Goal: Book appointment/travel/reservation

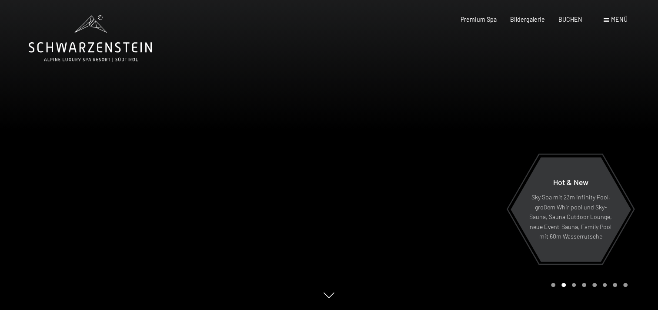
click at [378, 171] on div at bounding box center [493, 155] width 329 height 310
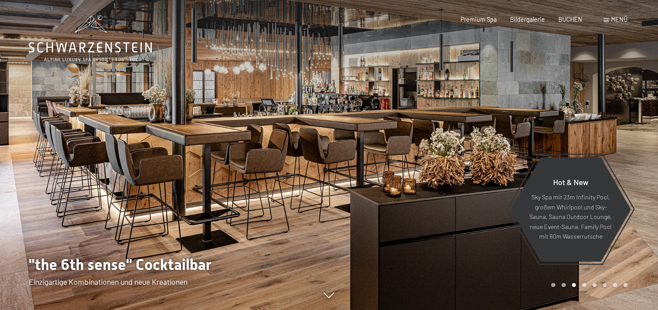
click at [287, 250] on div at bounding box center [164, 155] width 329 height 310
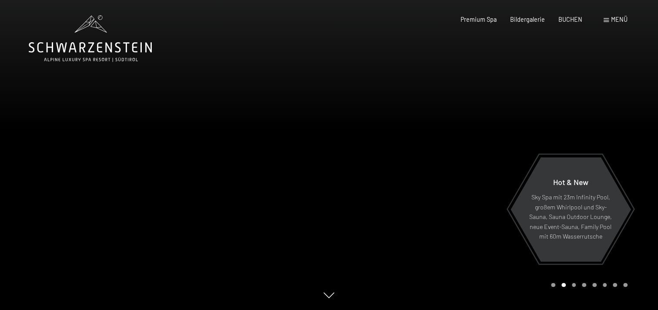
click at [551, 283] on div "Carousel Page 1" at bounding box center [553, 285] width 4 height 4
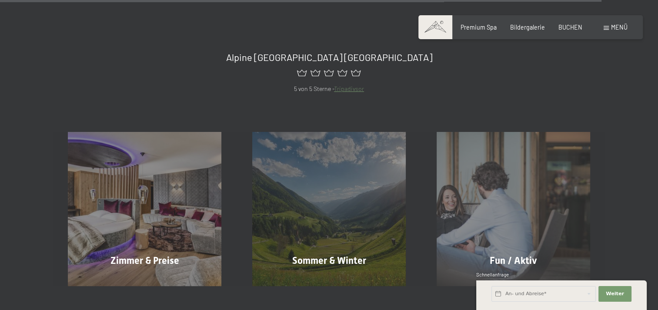
scroll to position [3435, 0]
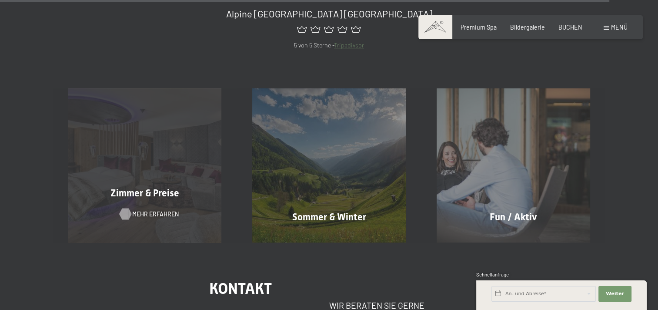
click at [164, 210] on span "Mehr erfahren" at bounding box center [155, 214] width 47 height 9
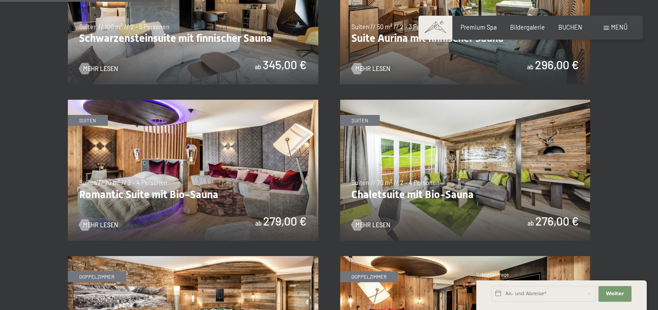
scroll to position [609, 0]
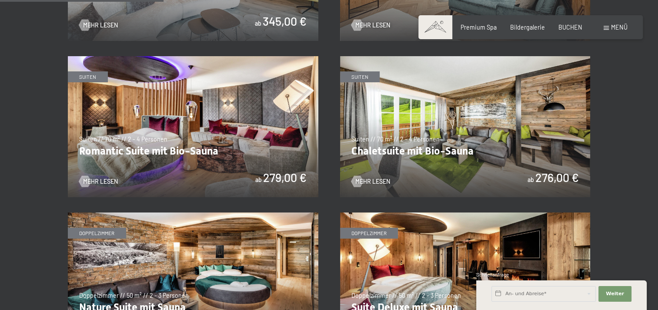
click at [159, 153] on img at bounding box center [193, 126] width 250 height 141
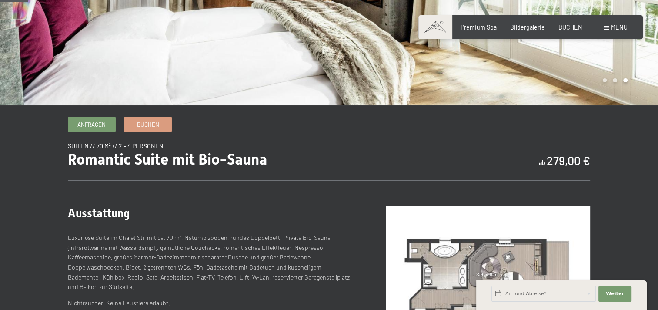
scroll to position [47, 0]
